Goal: Information Seeking & Learning: Learn about a topic

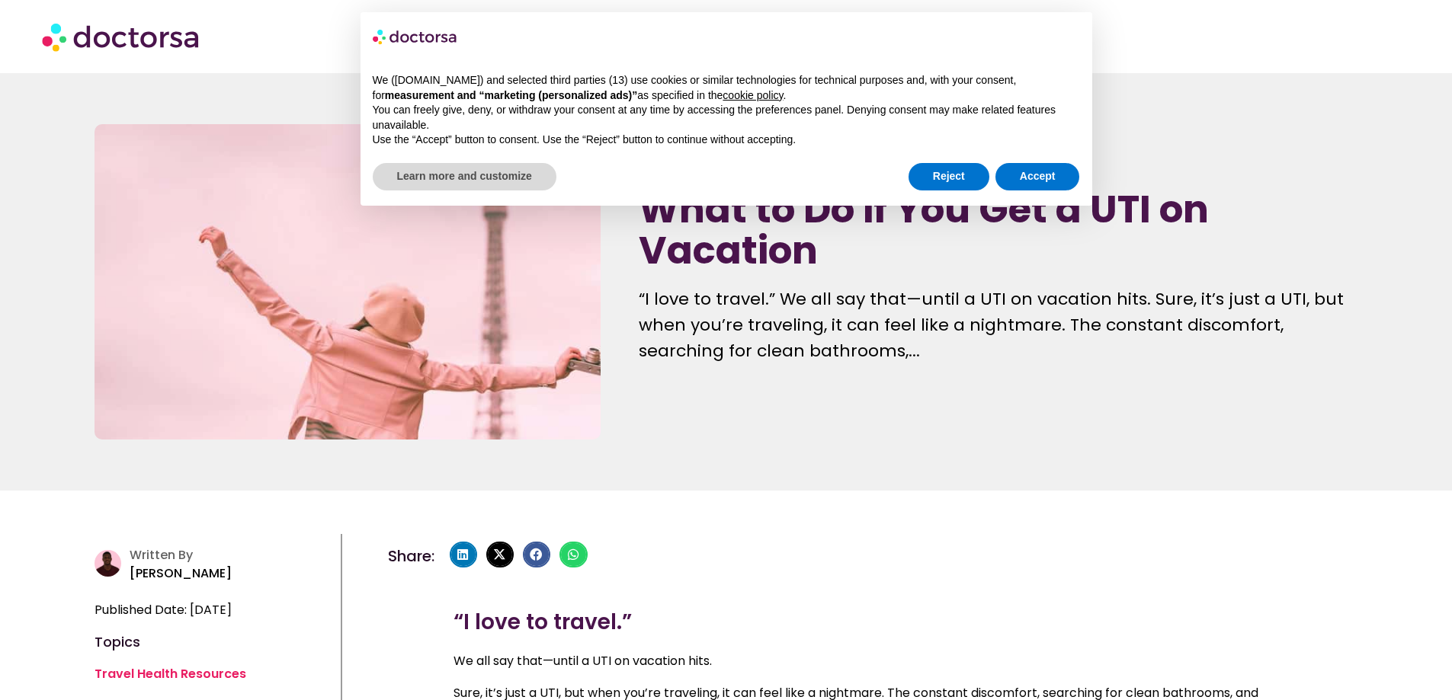
scroll to position [229, 0]
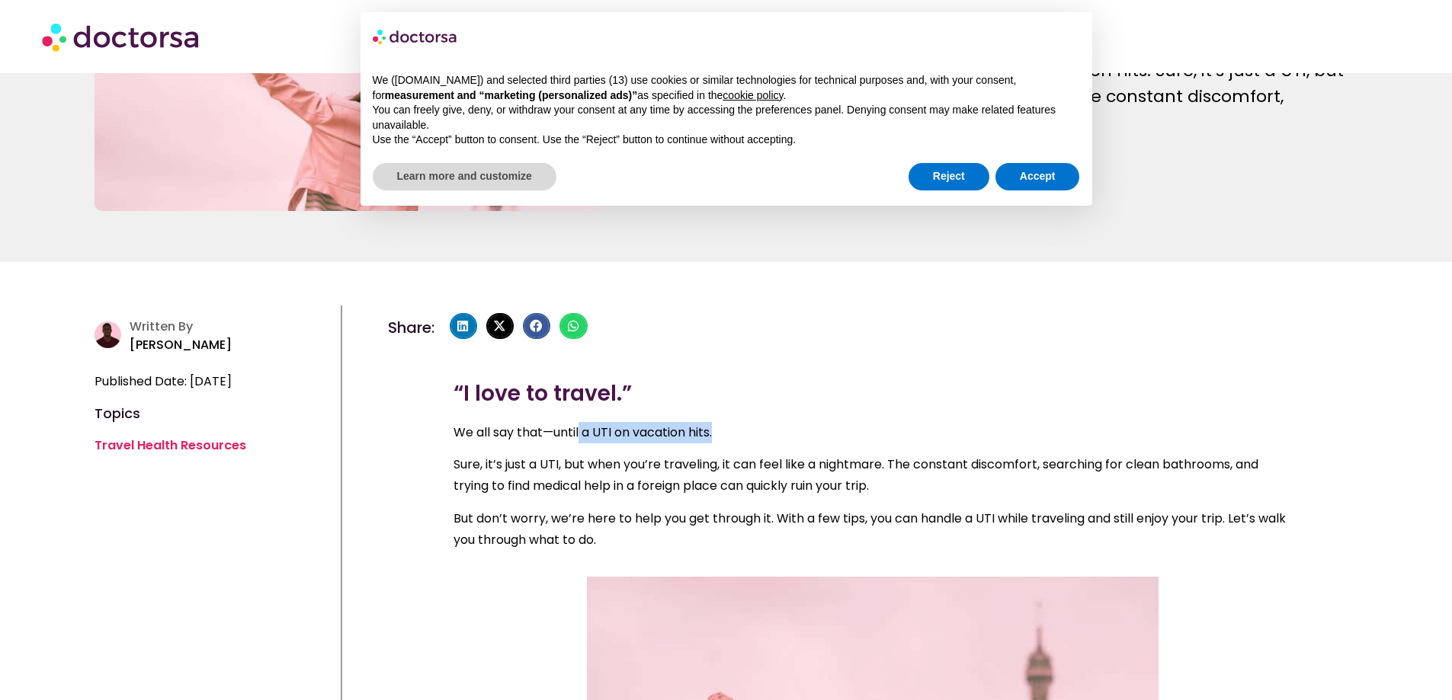
drag, startPoint x: 581, startPoint y: 434, endPoint x: 725, endPoint y: 423, distance: 143.7
click at [725, 423] on p "We all say that—until a UTI on vacation hits." at bounding box center [872, 432] width 838 height 21
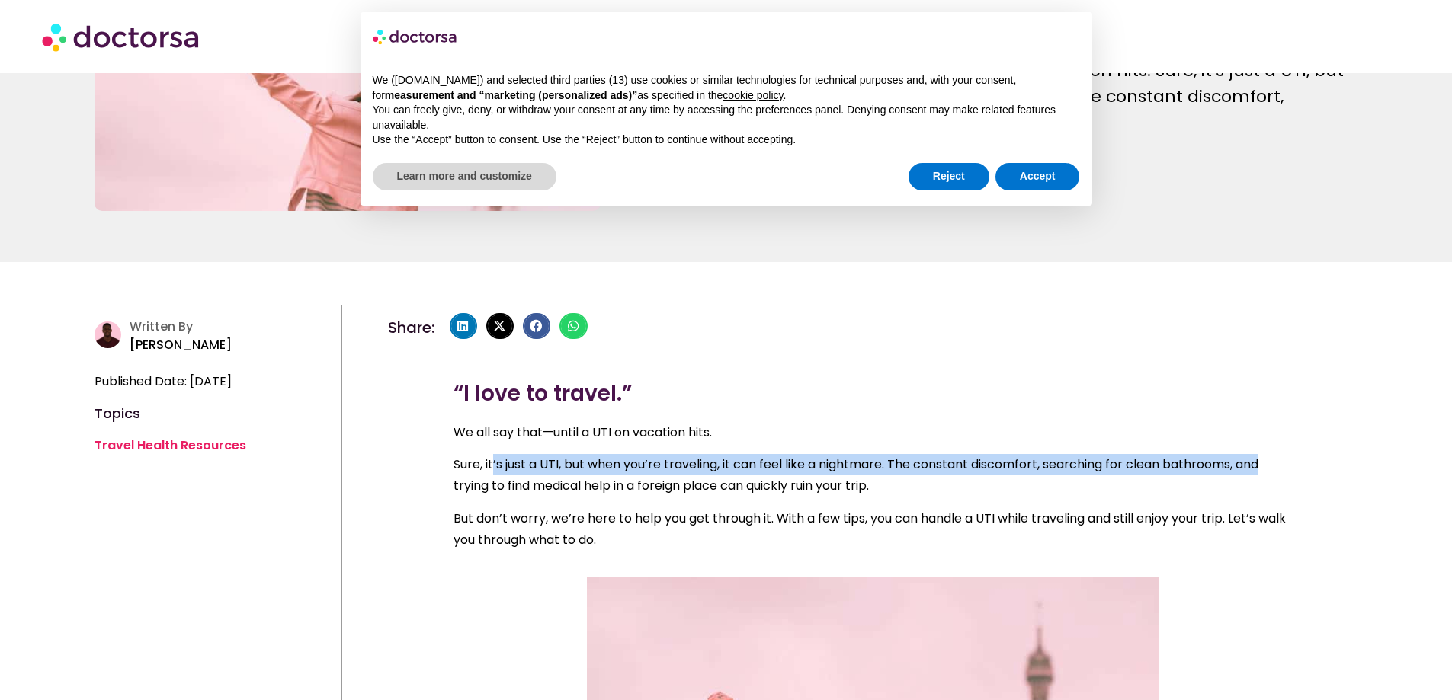
drag, startPoint x: 493, startPoint y: 461, endPoint x: 1266, endPoint y: 472, distance: 773.5
click at [1266, 472] on p "Sure, it’s just a UTI, but when you’re traveling, it can feel like a nightmare.…" at bounding box center [872, 475] width 838 height 43
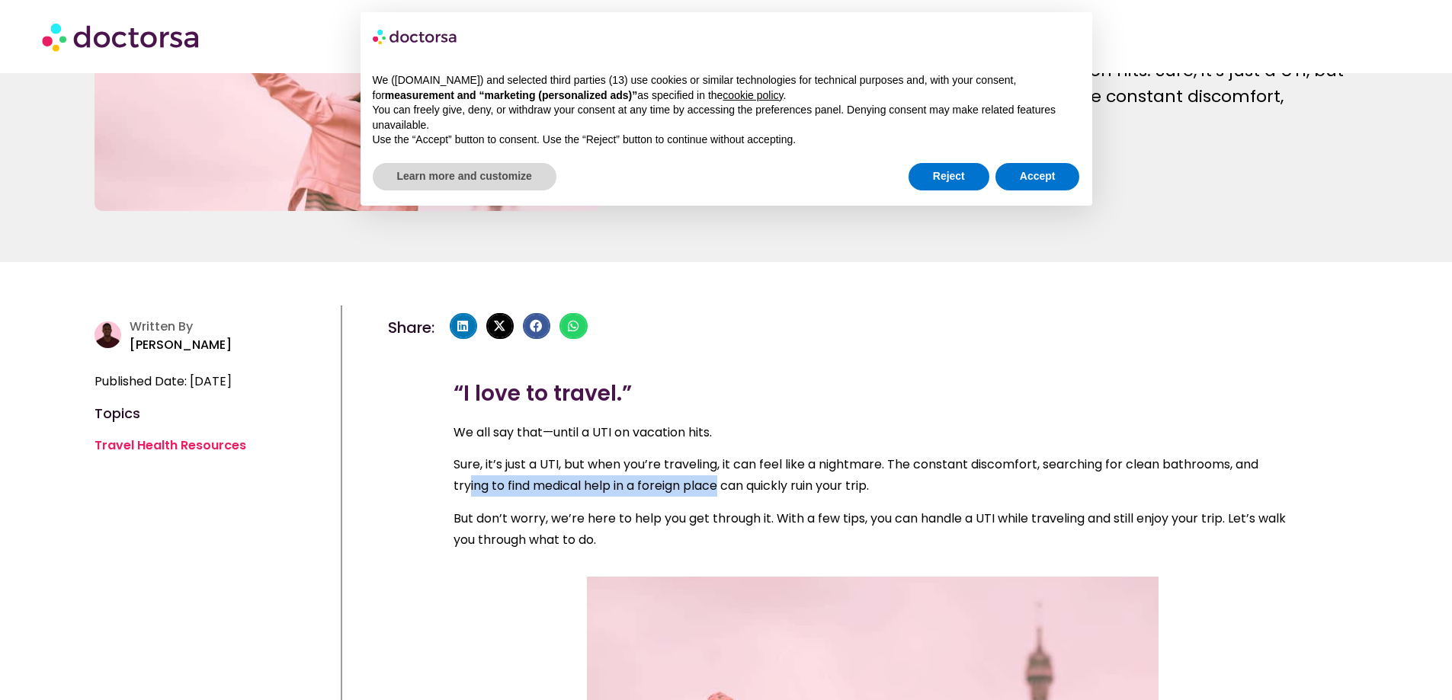
drag, startPoint x: 476, startPoint y: 492, endPoint x: 721, endPoint y: 492, distance: 244.6
click at [721, 492] on p "Sure, it’s just a UTI, but when you’re traveling, it can feel like a nightmare.…" at bounding box center [872, 475] width 838 height 43
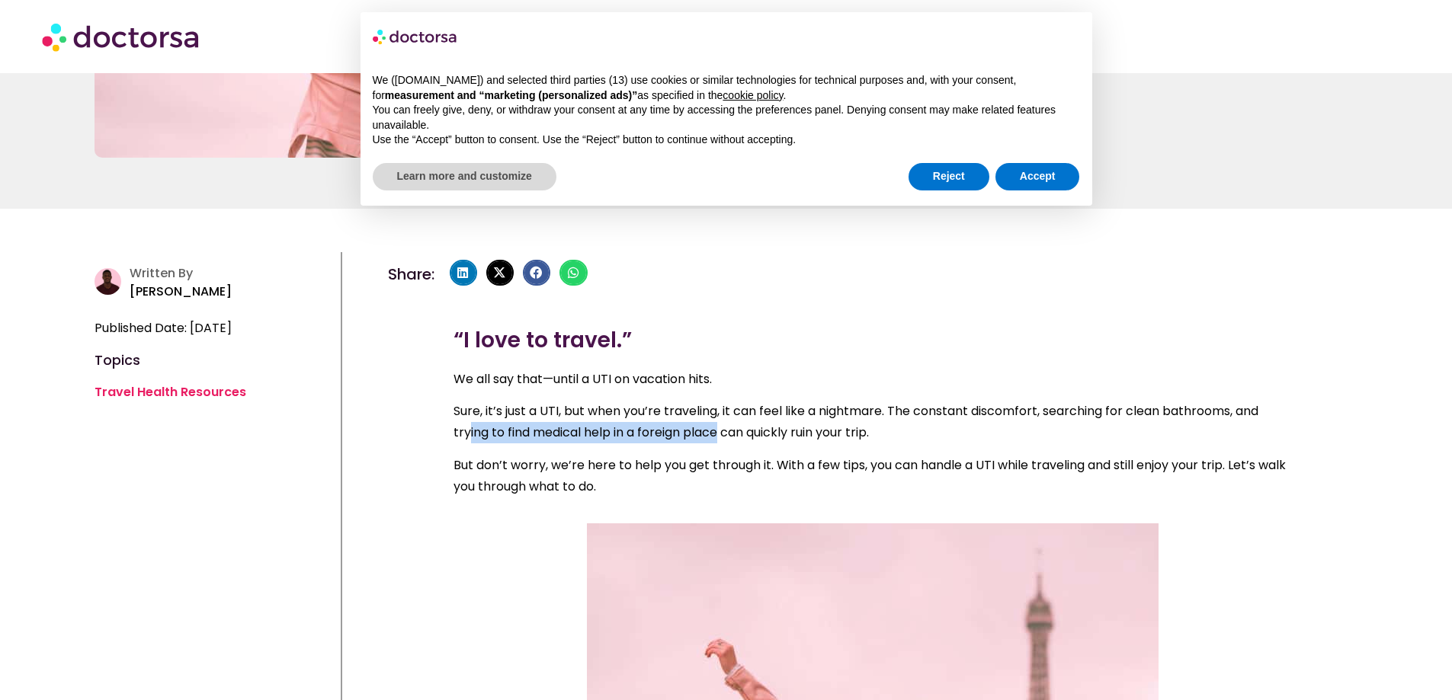
scroll to position [305, 0]
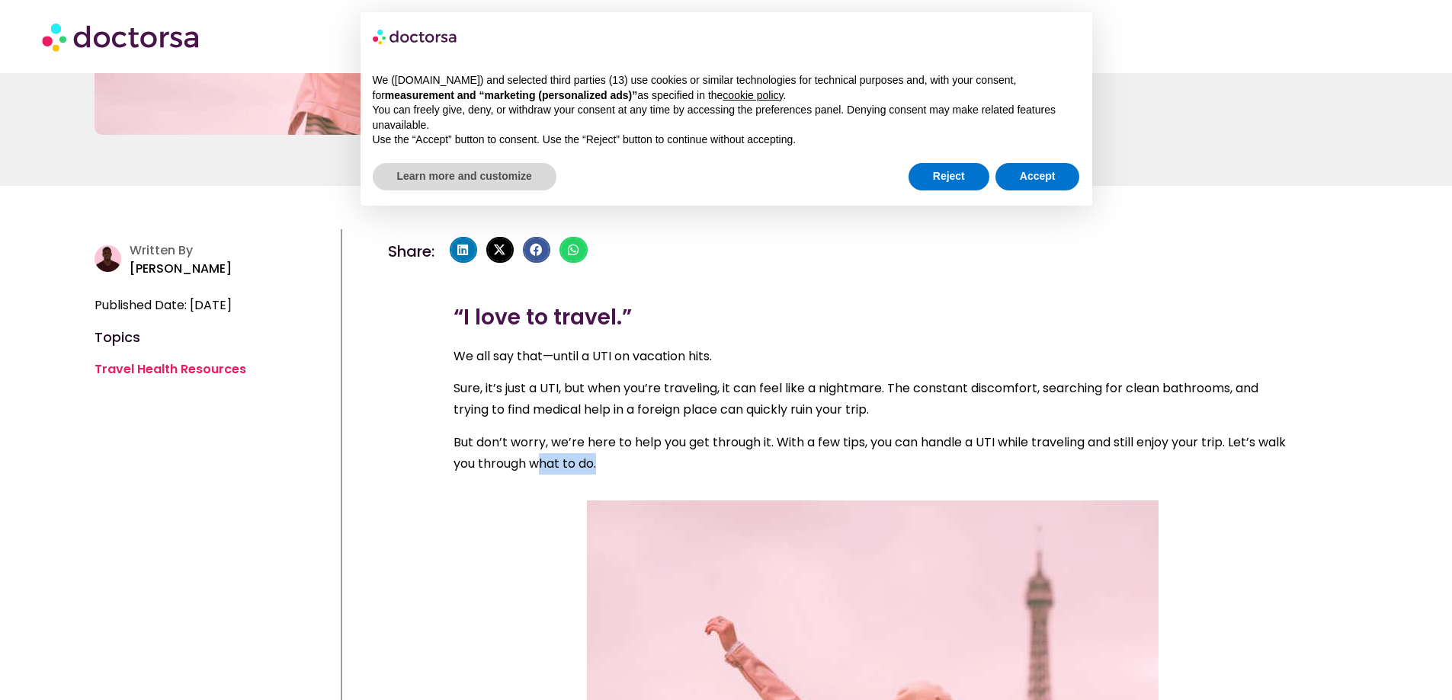
drag, startPoint x: 574, startPoint y: 456, endPoint x: 969, endPoint y: 459, distance: 394.7
click at [969, 459] on p "But don’t worry, we’re here to help you get through it. With a few tips, you ca…" at bounding box center [872, 453] width 838 height 43
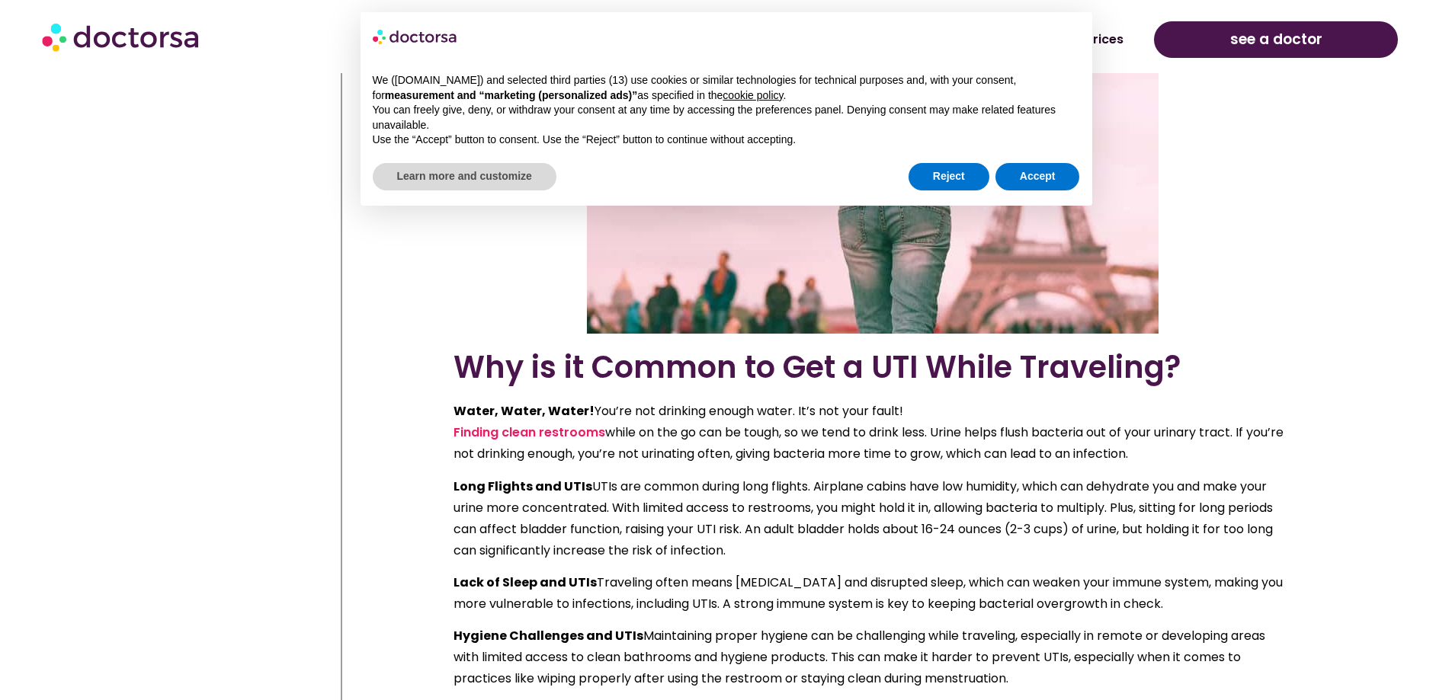
scroll to position [1067, 0]
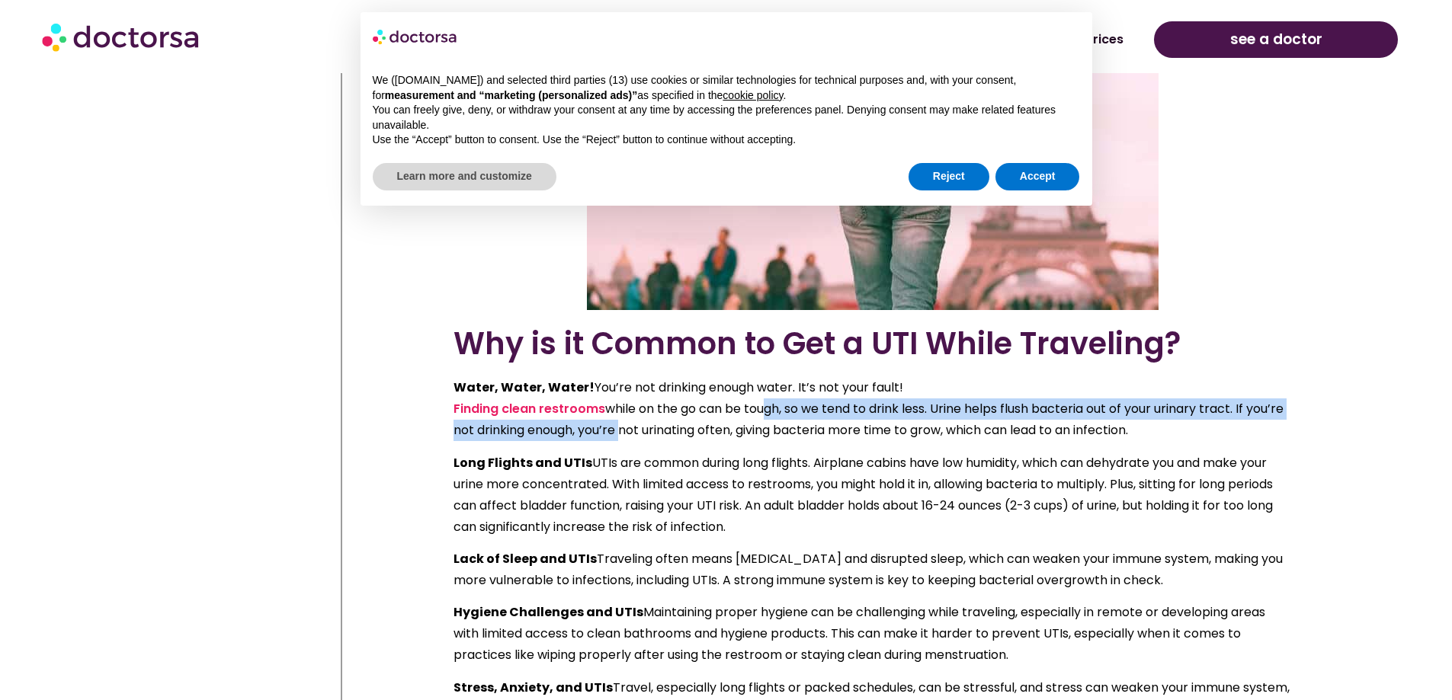
drag, startPoint x: 660, startPoint y: 421, endPoint x: 763, endPoint y: 415, distance: 103.1
click at [763, 415] on p "Water, Water, Water! You’re not drinking enough water. It’s not your fault! Fin…" at bounding box center [872, 409] width 838 height 64
click at [789, 419] on p "Water, Water, Water! You’re not drinking enough water. It’s not your fault! Fin…" at bounding box center [872, 409] width 838 height 64
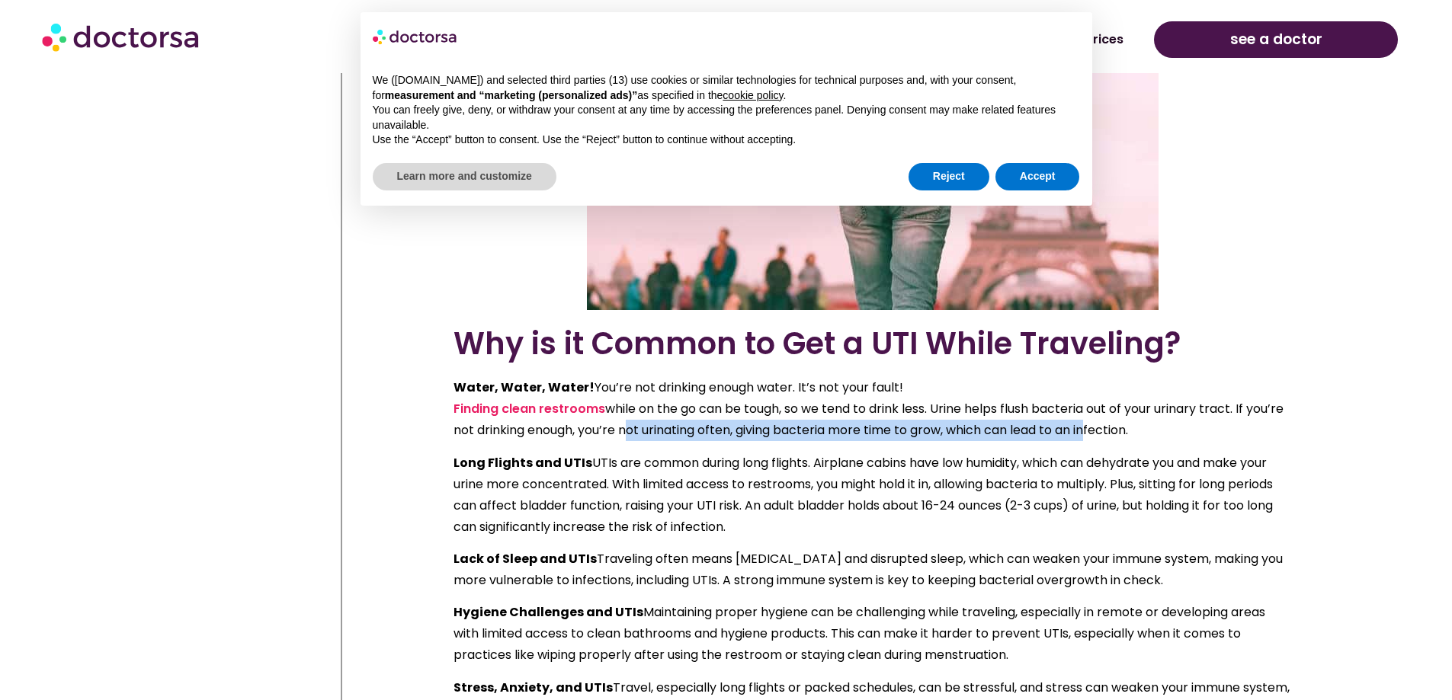
drag, startPoint x: 666, startPoint y: 434, endPoint x: 1132, endPoint y: 434, distance: 466.4
click at [1132, 434] on p "Water, Water, Water! You’re not drinking enough water. It’s not your fault! Fin…" at bounding box center [872, 409] width 838 height 64
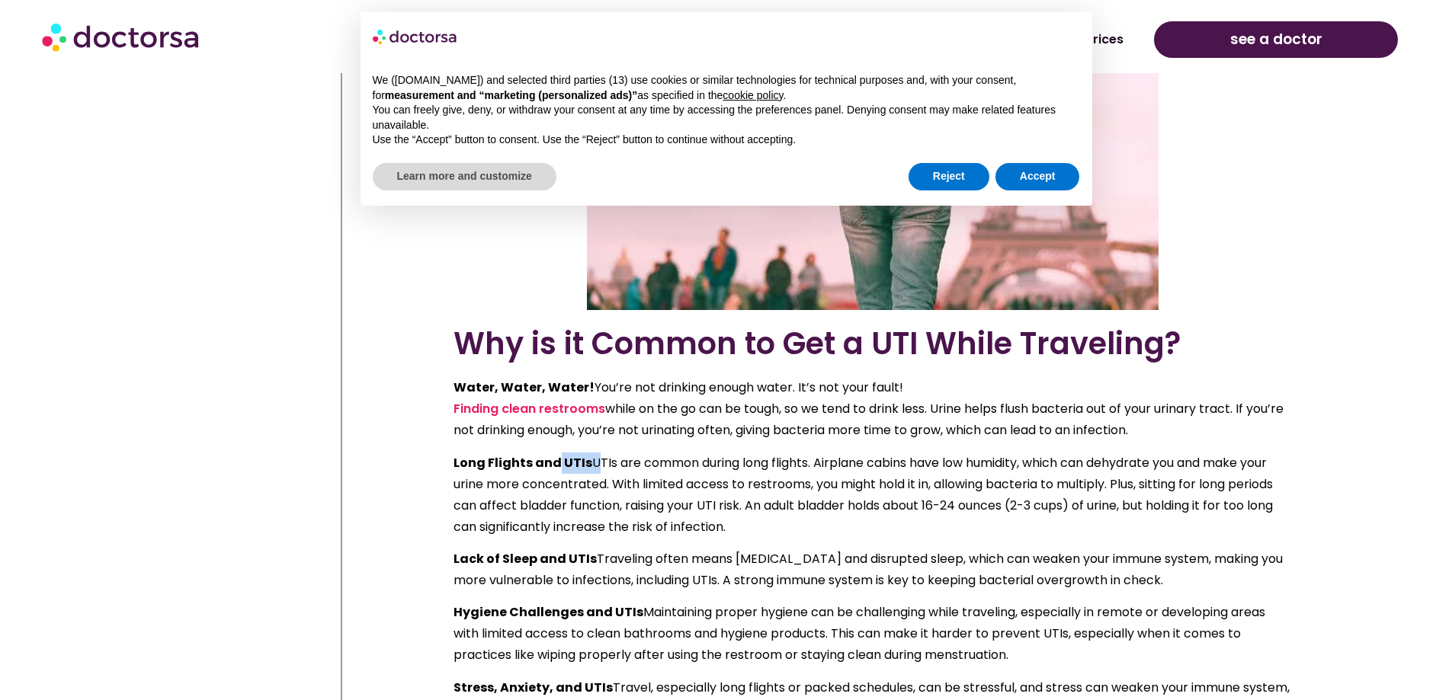
drag, startPoint x: 556, startPoint y: 464, endPoint x: 591, endPoint y: 464, distance: 34.3
click at [591, 464] on p "Long Flights and UTIs UTIs are common during long flights. Airplane cabins have…" at bounding box center [872, 495] width 838 height 85
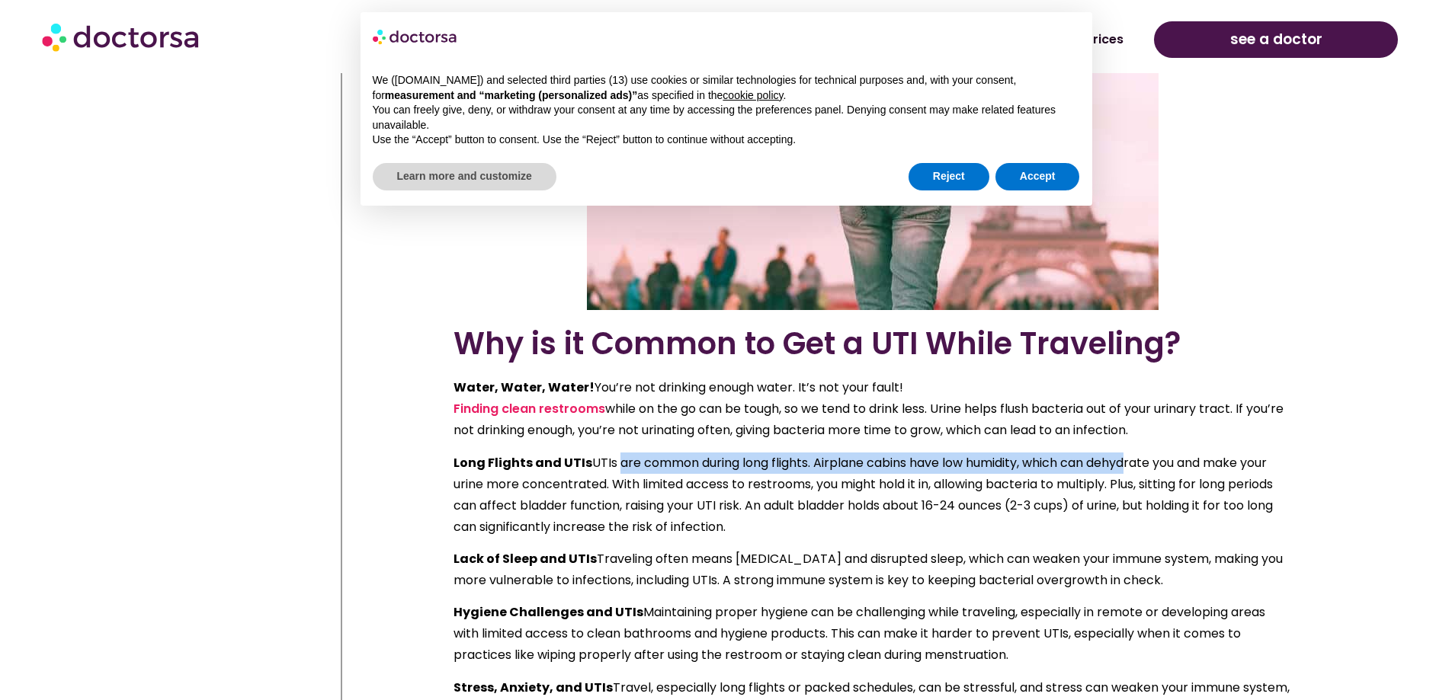
drag, startPoint x: 612, startPoint y: 465, endPoint x: 1123, endPoint y: 466, distance: 511.3
click at [1123, 466] on p "Long Flights and UTIs UTIs are common during long flights. Airplane cabins have…" at bounding box center [872, 495] width 838 height 85
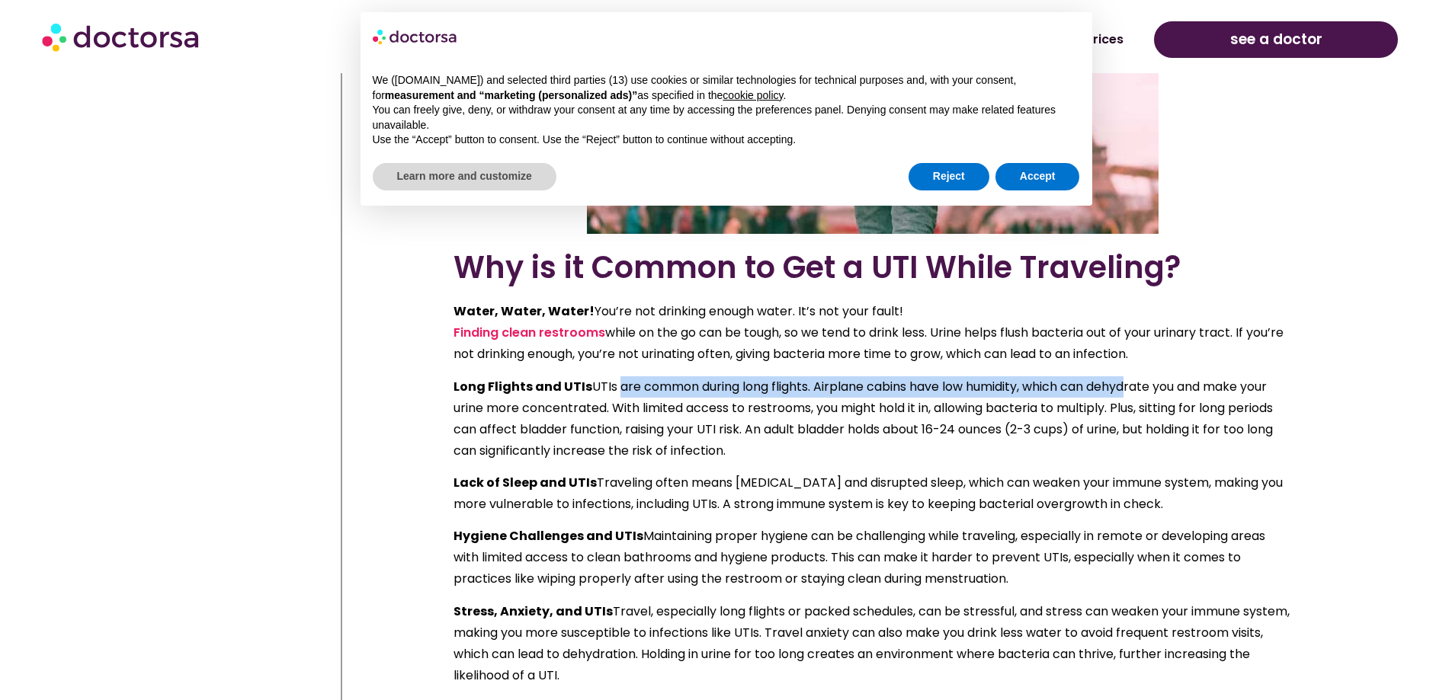
scroll to position [1219, 0]
